Goal: Navigation & Orientation: Find specific page/section

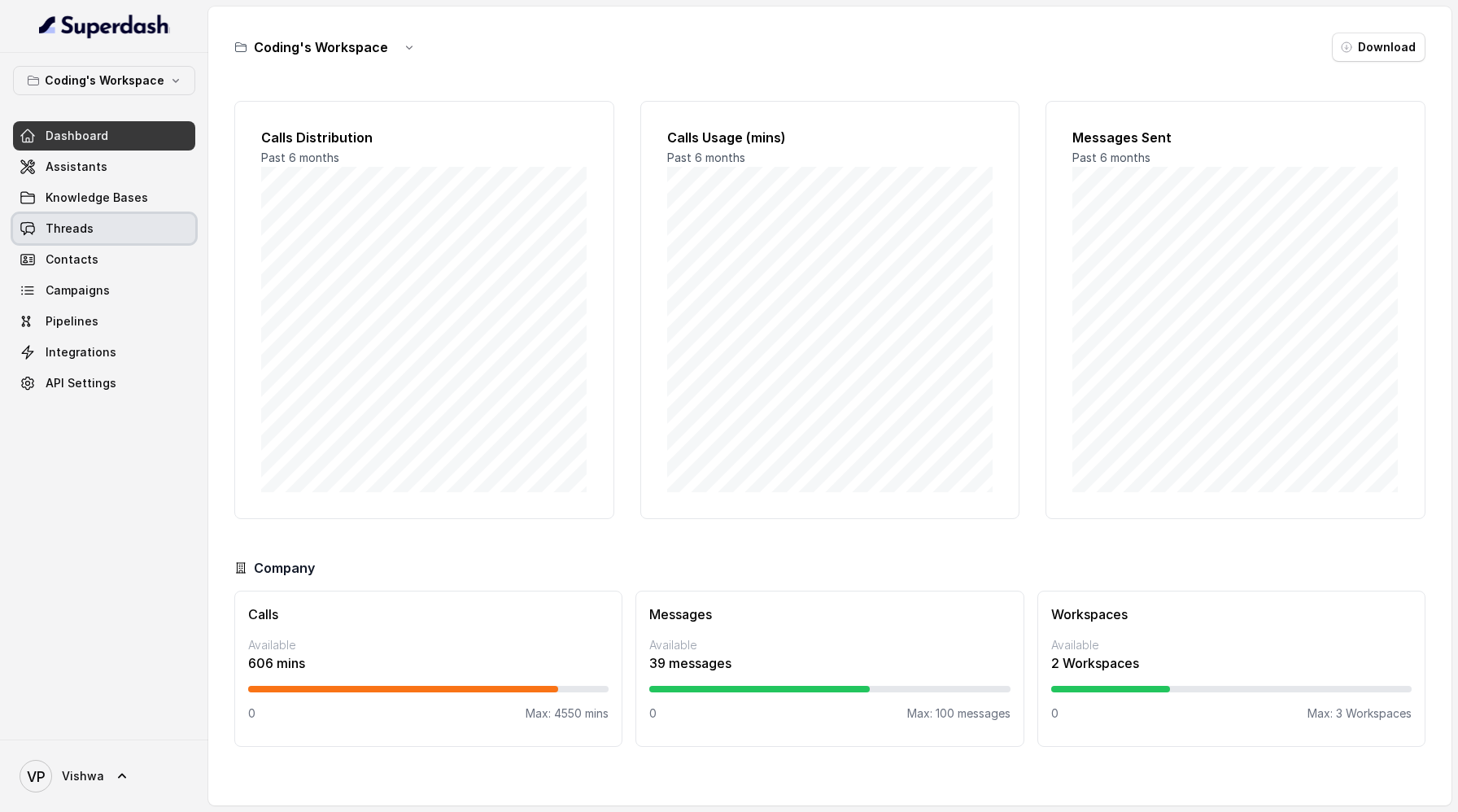
click at [102, 221] on link "Threads" at bounding box center [104, 228] width 182 height 29
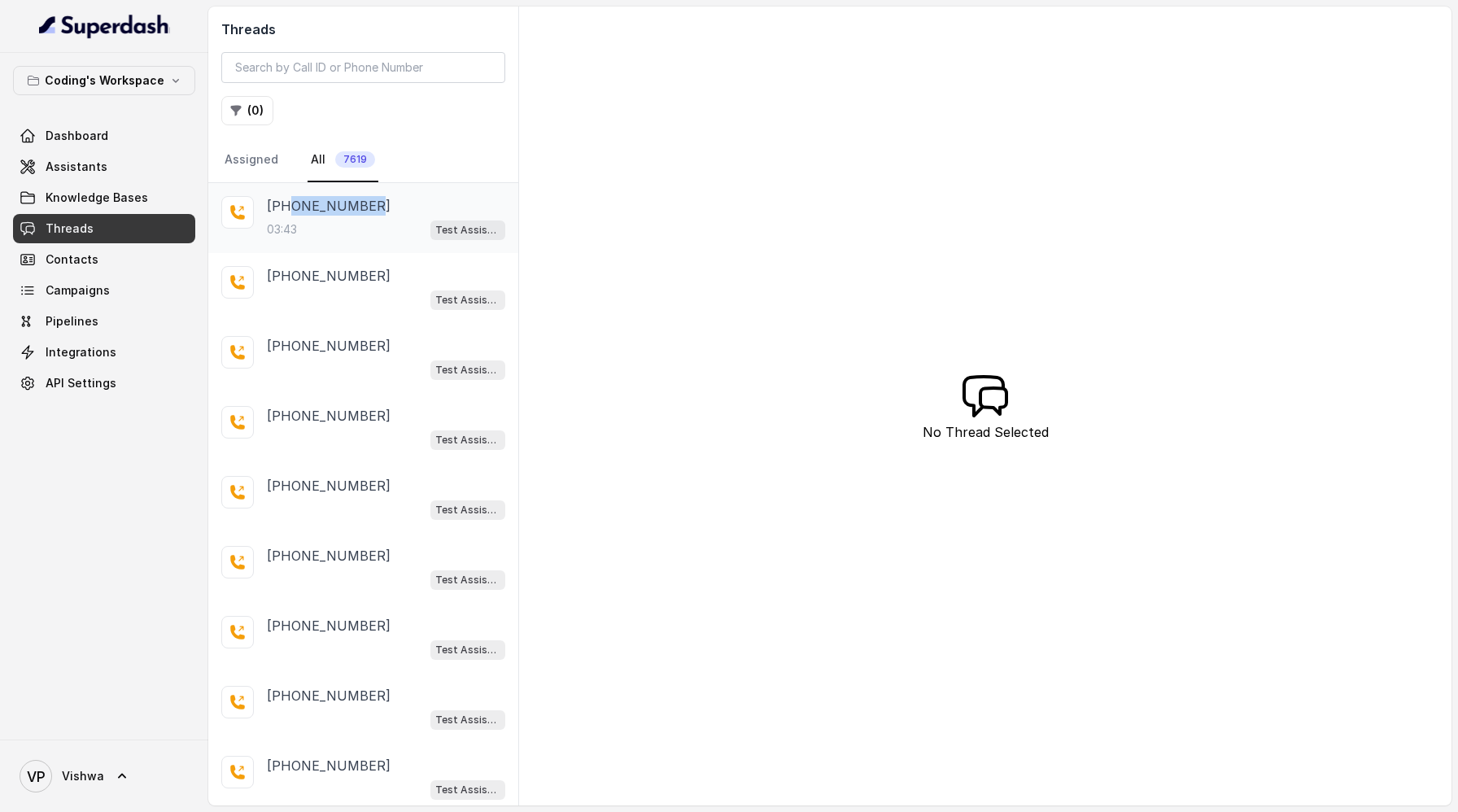
drag, startPoint x: 367, startPoint y: 206, endPoint x: 288, endPoint y: 211, distance: 79.2
click at [288, 211] on div "+917010040018" at bounding box center [387, 206] width 239 height 19
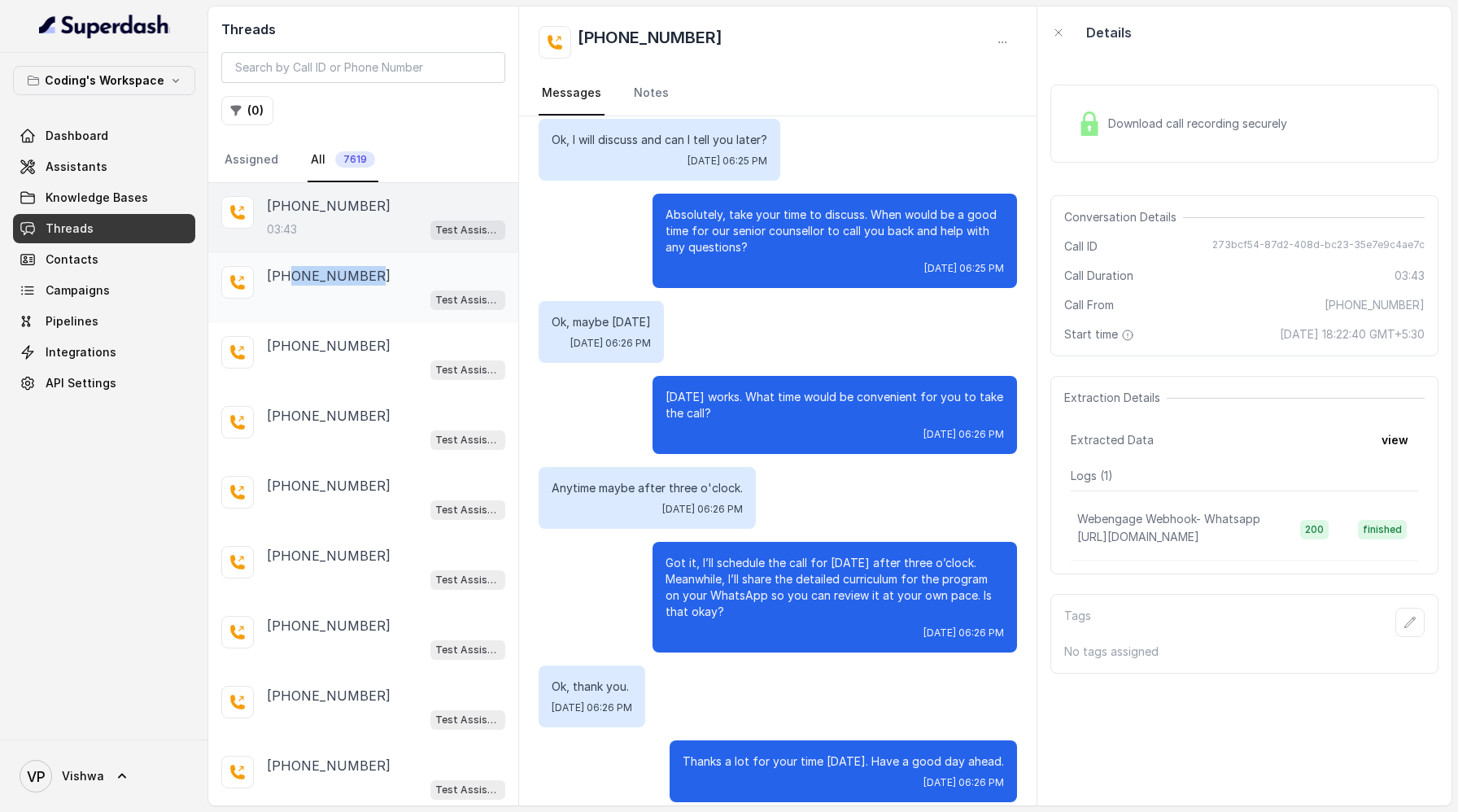
drag, startPoint x: 366, startPoint y: 274, endPoint x: 292, endPoint y: 279, distance: 74.2
click at [292, 279] on p "+918108266388" at bounding box center [329, 276] width 124 height 19
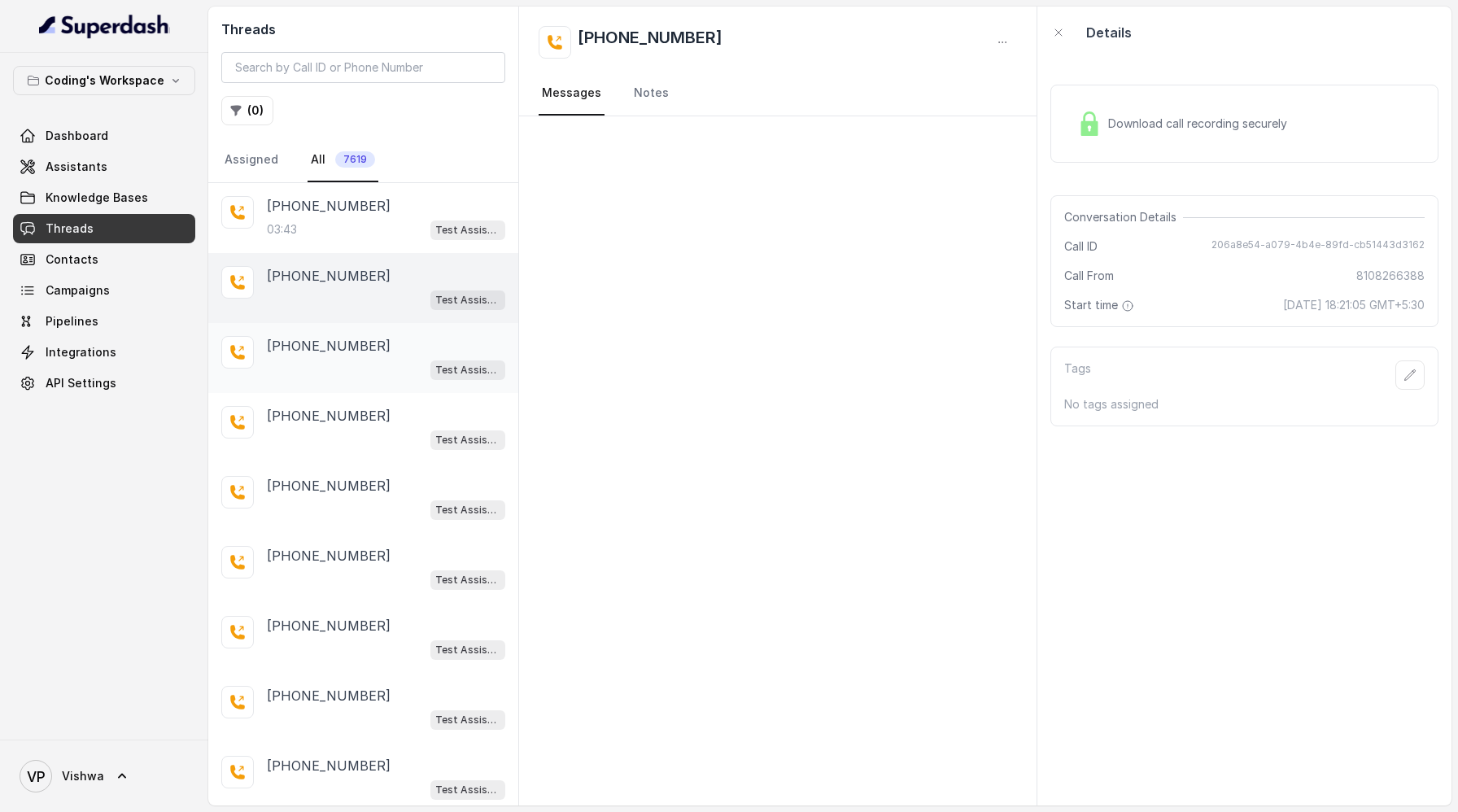
click at [341, 349] on p "+918108266388" at bounding box center [329, 346] width 124 height 19
click at [338, 279] on p "+918108266388" at bounding box center [329, 276] width 124 height 19
click at [349, 342] on p "+918108266388" at bounding box center [329, 346] width 124 height 19
click at [342, 410] on p "+918108266388" at bounding box center [329, 416] width 124 height 19
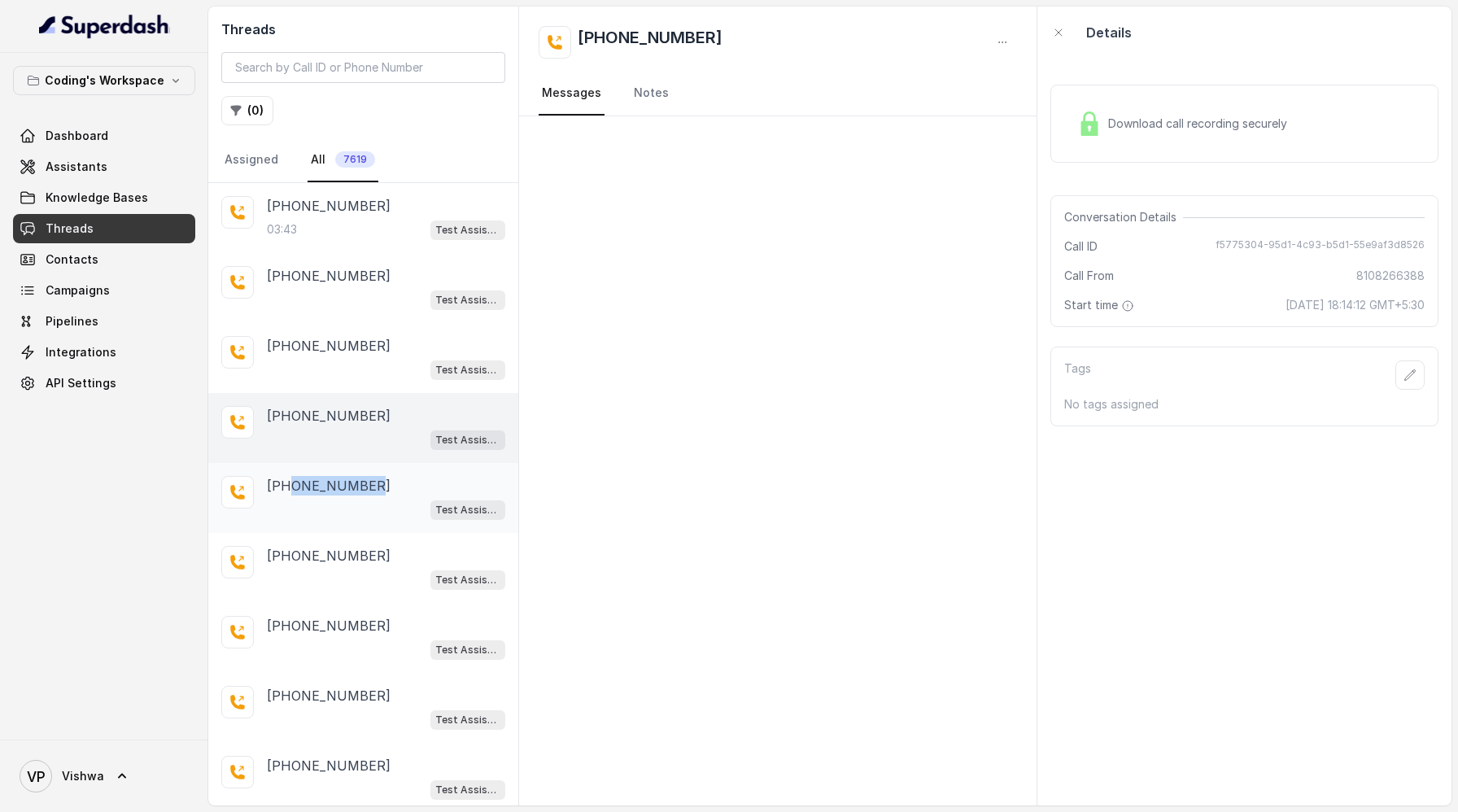
drag, startPoint x: 372, startPoint y: 483, endPoint x: 291, endPoint y: 487, distance: 81.1
click at [291, 487] on div "+919324852691" at bounding box center [387, 486] width 239 height 19
